Goal: Task Accomplishment & Management: Use online tool/utility

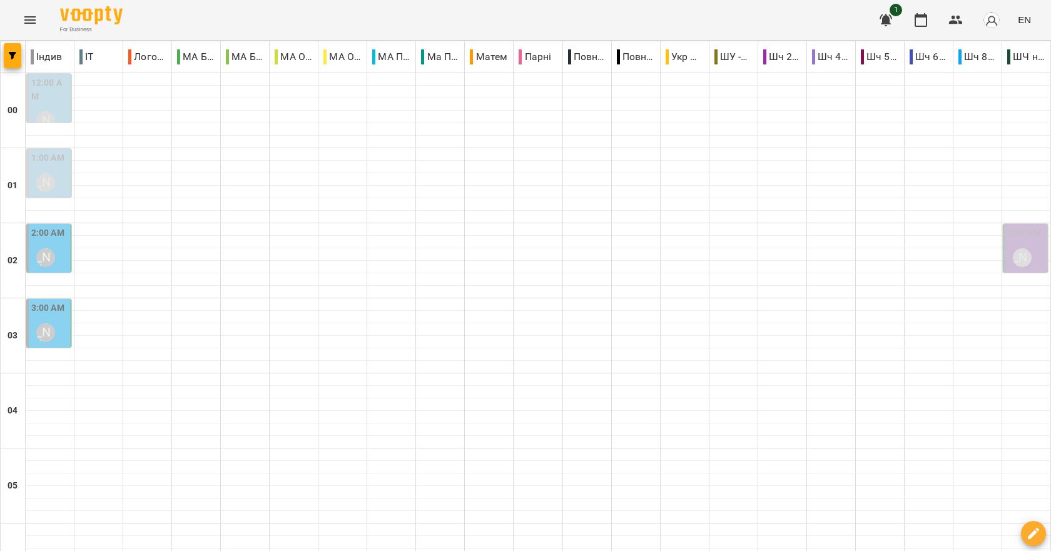
click at [67, 258] on div "2:00 AM [PERSON_NAME]" at bounding box center [49, 250] width 37 height 46
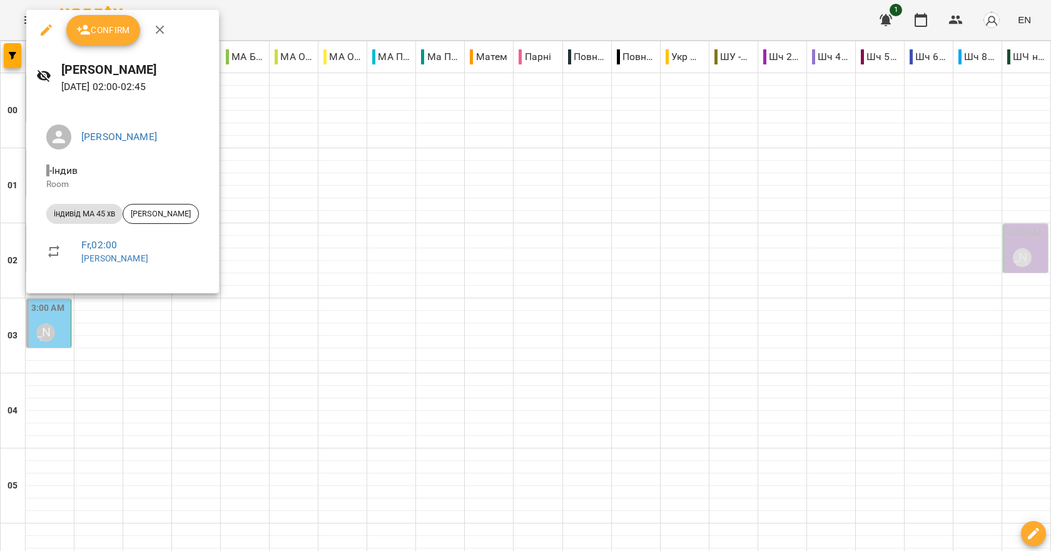
click at [275, 278] on div at bounding box center [525, 275] width 1051 height 551
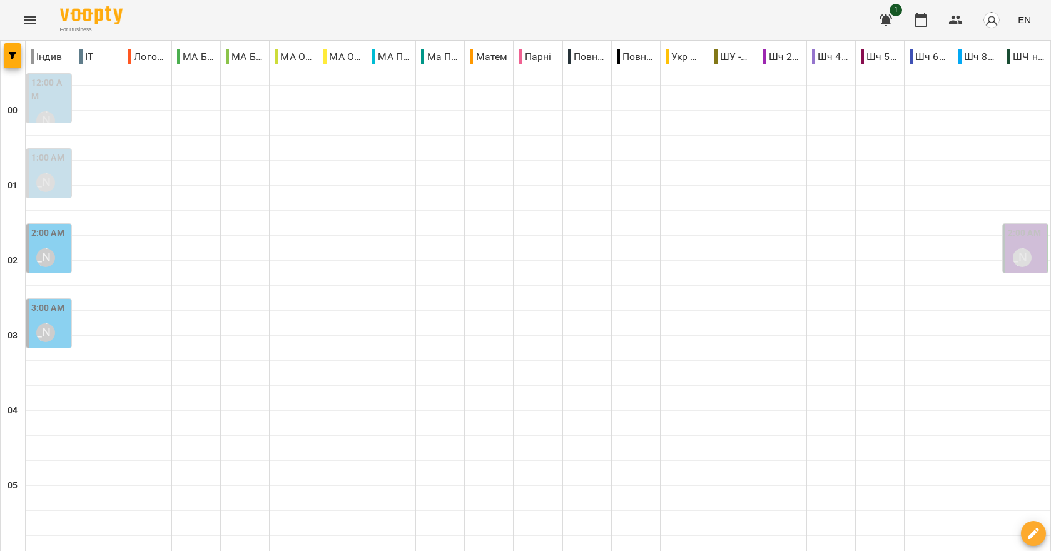
click at [32, 22] on icon "Menu" at bounding box center [30, 20] width 15 height 15
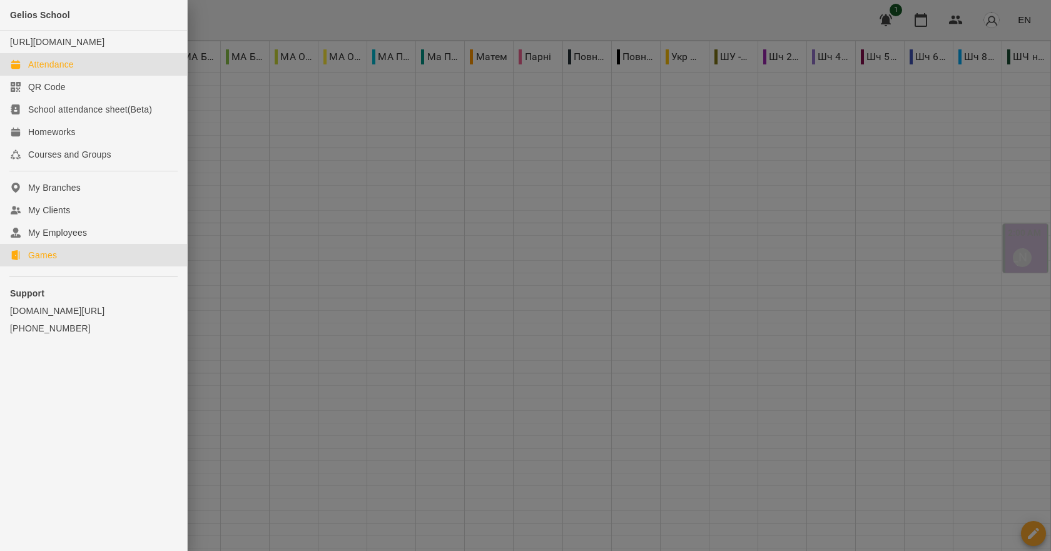
click at [51, 262] on div "Games" at bounding box center [42, 255] width 29 height 13
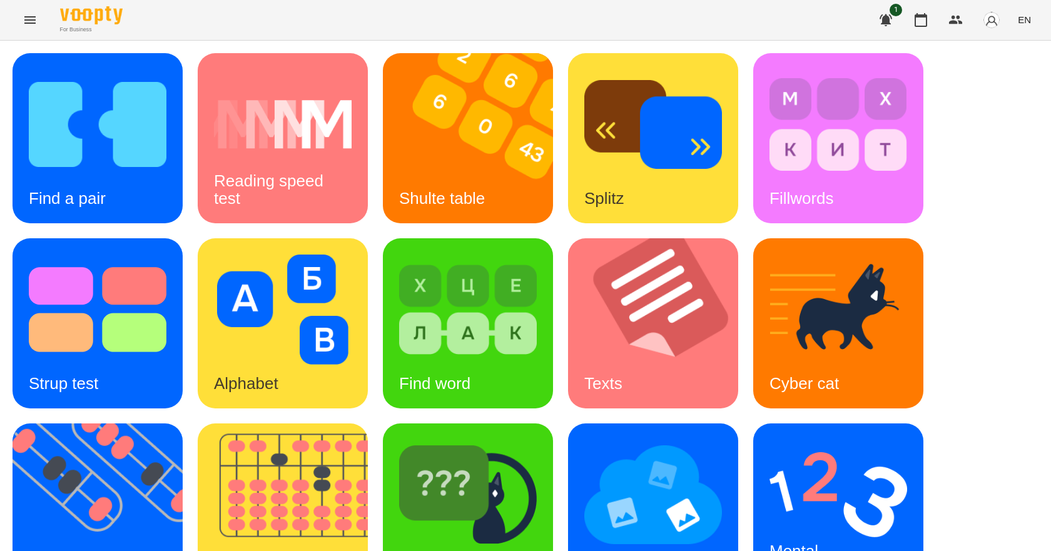
click at [1024, 23] on span "EN" at bounding box center [1024, 19] width 13 height 13
click at [1017, 71] on div "Українська" at bounding box center [1001, 70] width 64 height 23
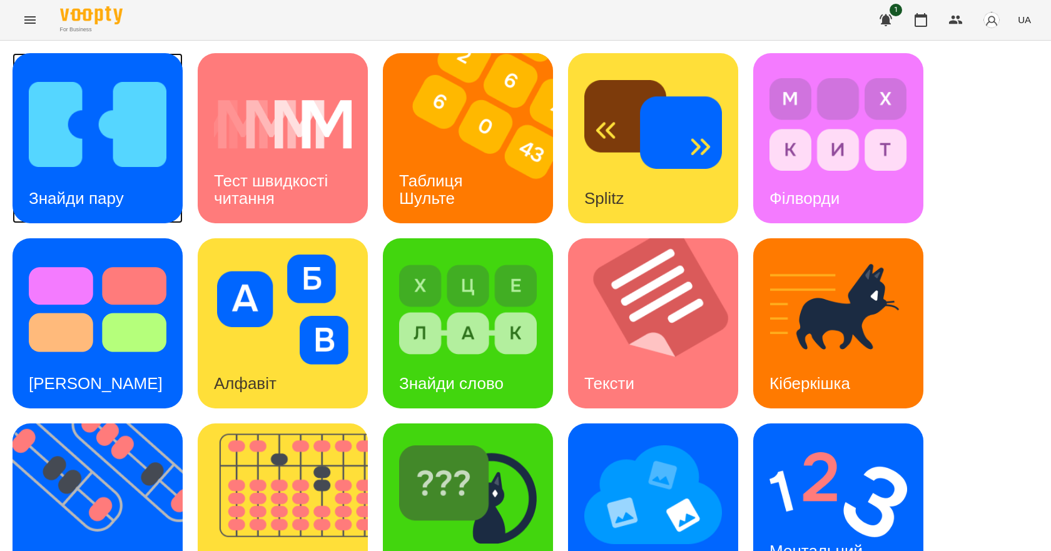
click at [91, 156] on img at bounding box center [98, 124] width 138 height 110
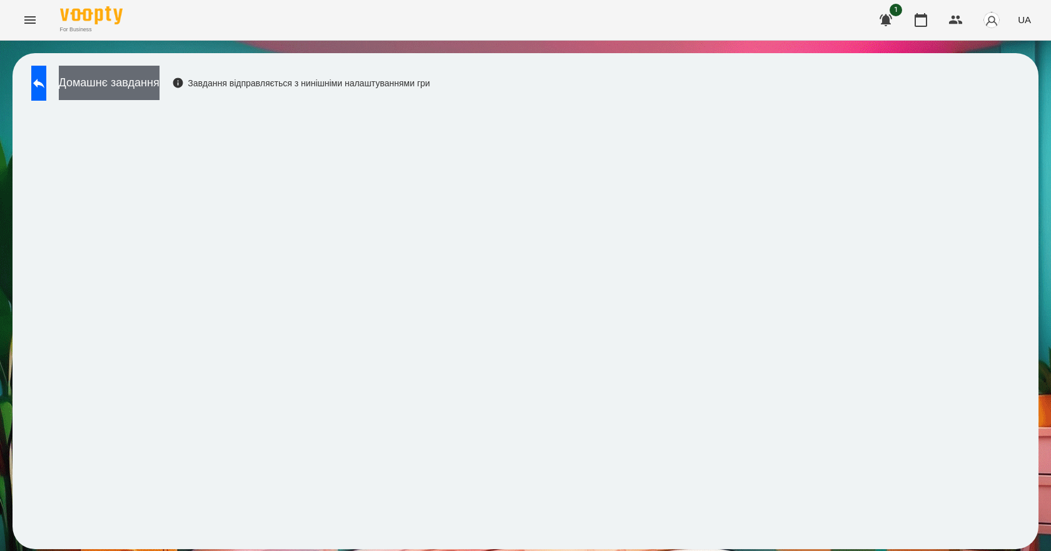
click at [160, 78] on button "Домашнє завдання" at bounding box center [109, 83] width 101 height 34
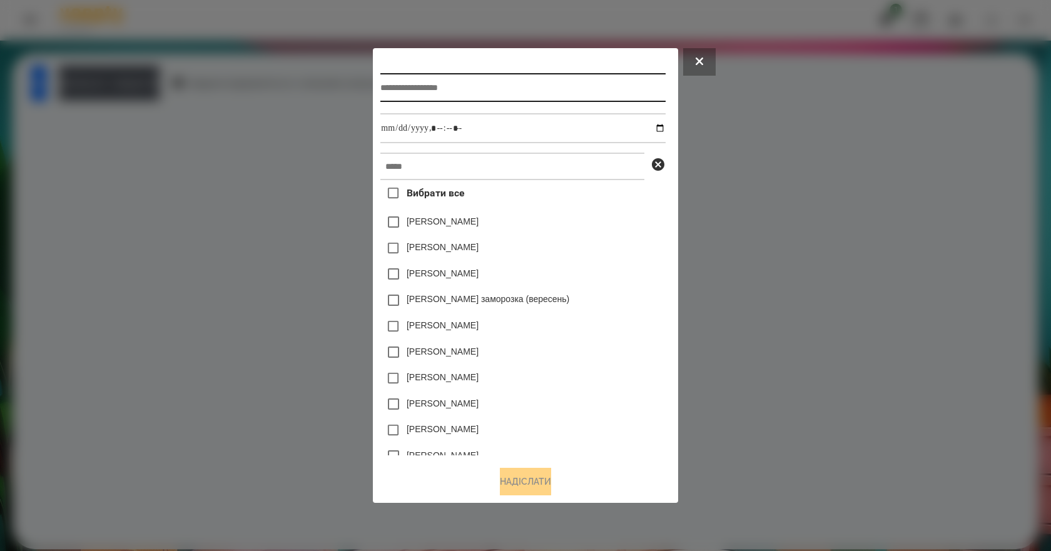
click at [453, 86] on input "text" at bounding box center [522, 87] width 285 height 29
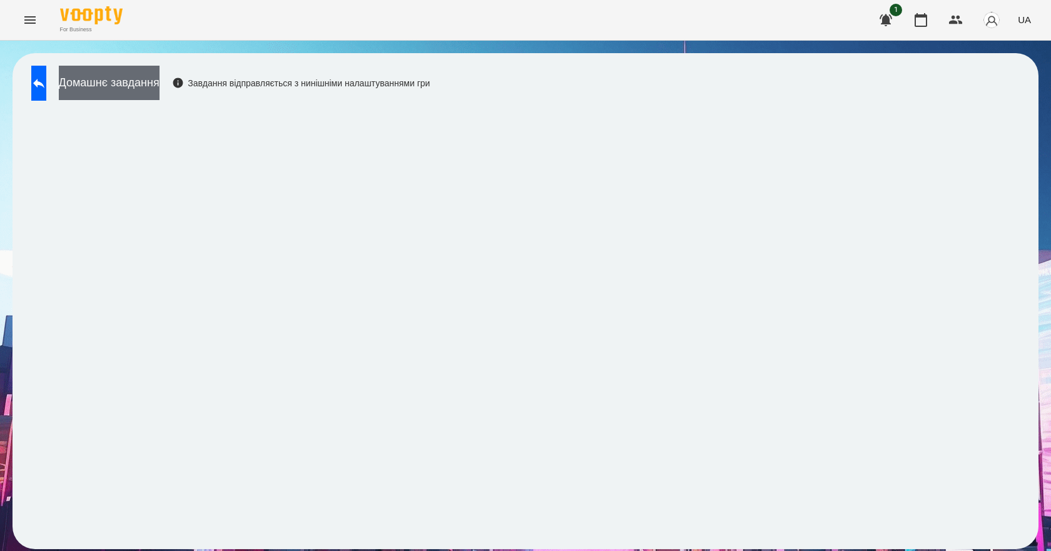
click at [133, 81] on button "Домашнє завдання" at bounding box center [109, 83] width 101 height 34
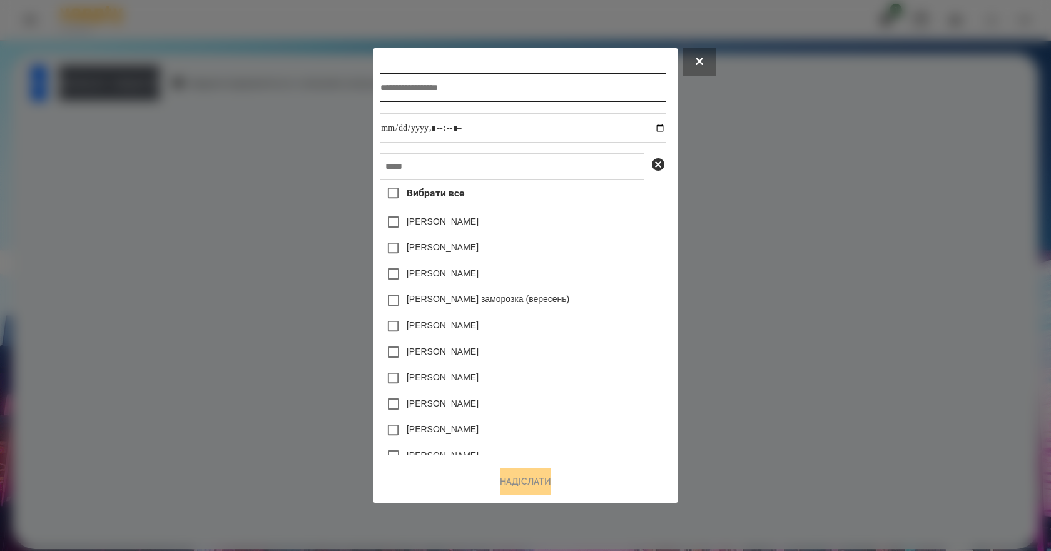
click at [438, 86] on input "text" at bounding box center [522, 87] width 285 height 29
type input "**********"
